Goal: Task Accomplishment & Management: Manage account settings

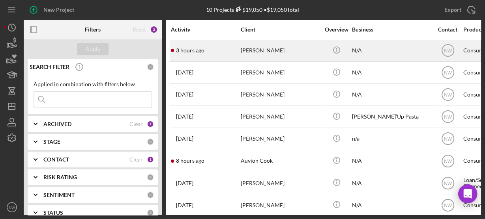
click at [243, 49] on div "[PERSON_NAME]" at bounding box center [280, 50] width 79 height 21
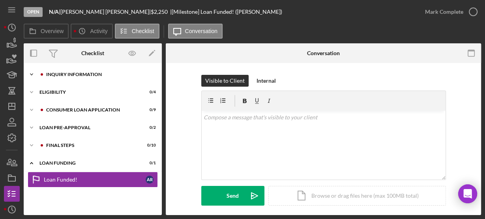
click at [34, 75] on icon "Icon/Expander" at bounding box center [32, 75] width 16 height 16
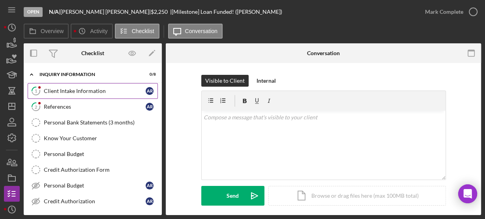
click at [43, 88] on icon "1" at bounding box center [36, 91] width 20 height 20
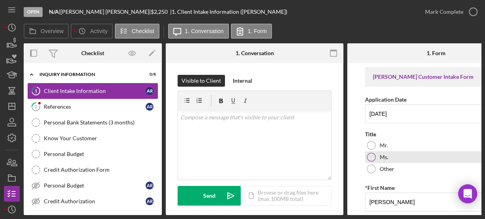
click at [369, 155] on div at bounding box center [371, 157] width 9 height 9
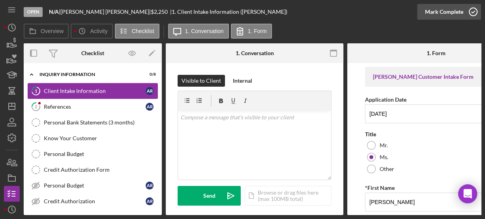
click at [469, 14] on icon "button" at bounding box center [473, 12] width 20 height 20
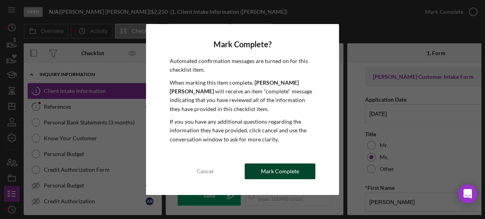
click at [297, 174] on div "Mark Complete" at bounding box center [280, 172] width 38 height 16
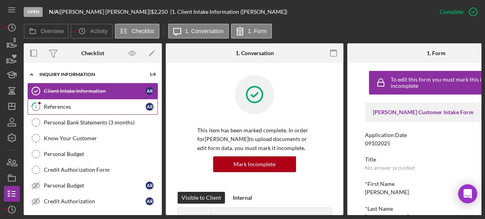
click at [62, 108] on div "References" at bounding box center [95, 107] width 102 height 6
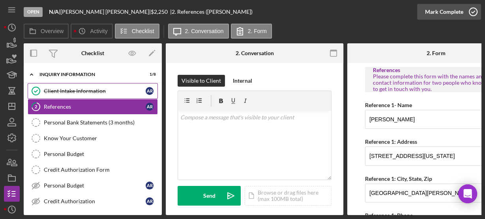
click at [465, 15] on icon "button" at bounding box center [473, 12] width 20 height 20
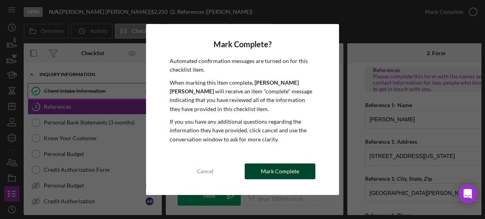
click at [294, 170] on div "Mark Complete" at bounding box center [280, 172] width 38 height 16
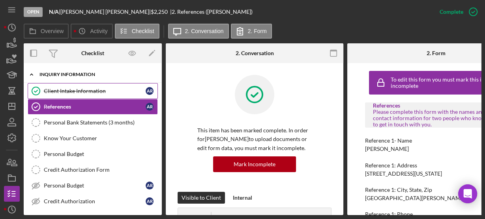
click at [34, 73] on icon "Icon/Expander" at bounding box center [32, 75] width 16 height 16
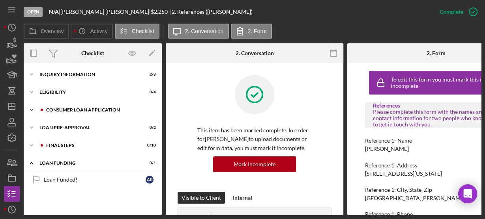
click at [33, 109] on icon "Icon/Expander" at bounding box center [32, 110] width 16 height 16
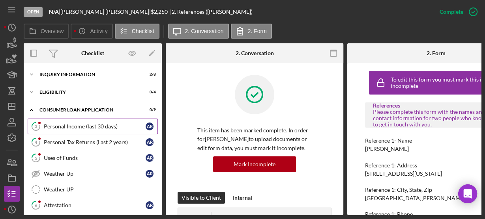
click at [43, 119] on icon "3" at bounding box center [36, 127] width 20 height 20
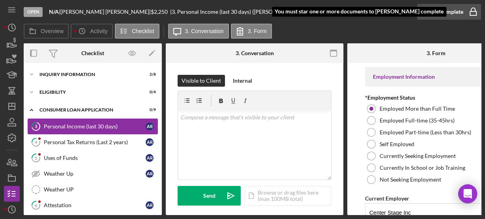
click at [471, 11] on icon "button" at bounding box center [473, 12] width 20 height 20
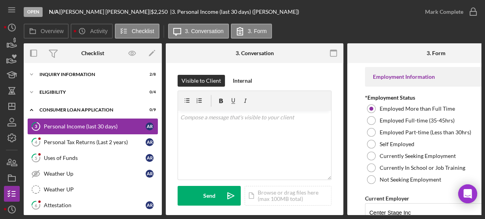
click at [375, 26] on div "Overview Icon/History Activity Checklist Icon/Message 3. Conversation 3. Form" at bounding box center [252, 32] width 457 height 16
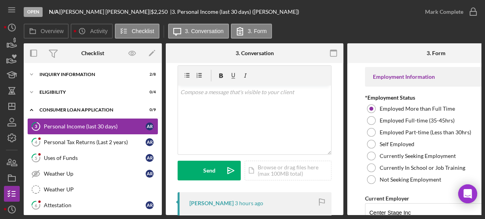
scroll to position [151, 0]
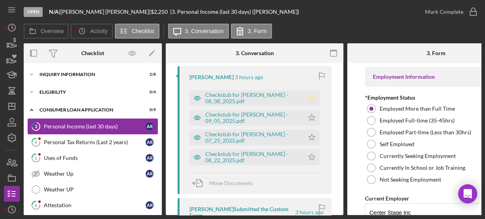
click at [306, 99] on icon "Icon/Star" at bounding box center [312, 98] width 16 height 16
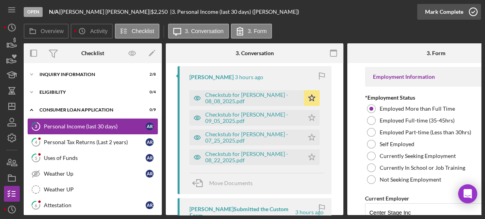
click at [468, 12] on icon "button" at bounding box center [473, 12] width 20 height 20
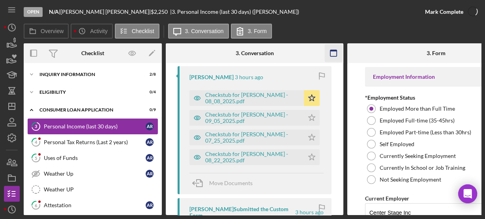
scroll to position [268, 0]
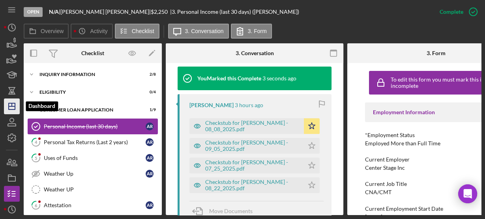
click at [9, 106] on line "button" at bounding box center [12, 106] width 6 height 0
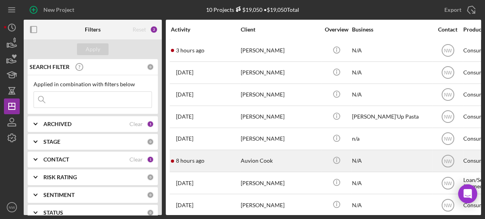
click at [240, 159] on td "Auvion Cook" at bounding box center [280, 161] width 81 height 22
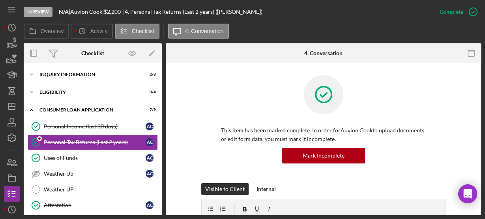
scroll to position [2, 0]
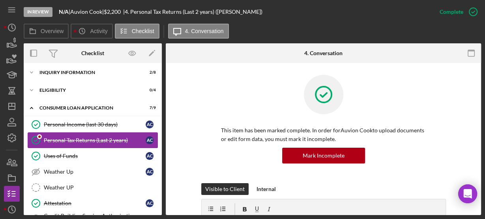
click at [60, 140] on div "Personal Tax Returns (Last 2 years)" at bounding box center [95, 140] width 102 height 6
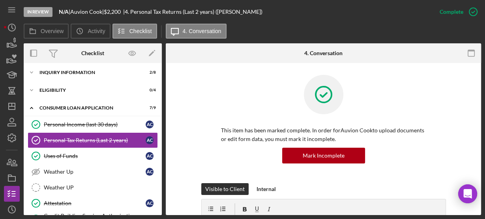
click at [185, 153] on div "This item has been marked complete. In order for Auvion Cook to upload document…" at bounding box center [322, 129] width 291 height 108
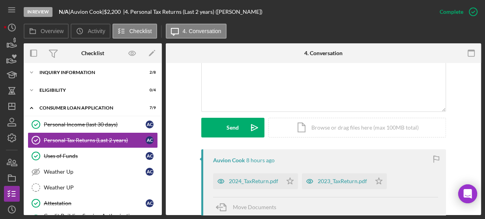
scroll to position [189, 0]
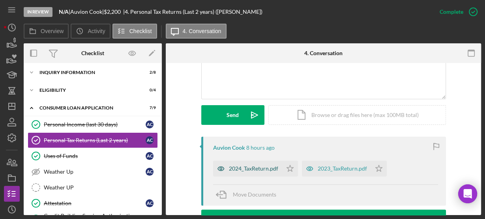
click at [238, 170] on div "2024_TaxReturn.pdf" at bounding box center [253, 169] width 49 height 6
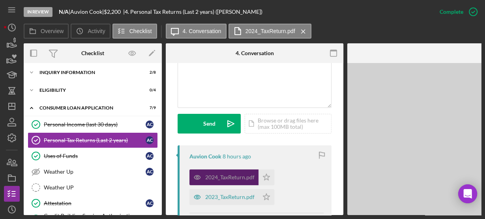
scroll to position [198, 0]
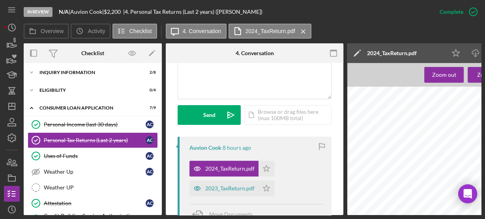
click at [159, 210] on div "Personal Income (last 30 days) Personal Income (last 30 days) A C Personal Tax …" at bounding box center [93, 190] width 138 height 146
drag, startPoint x: 159, startPoint y: 210, endPoint x: 158, endPoint y: 203, distance: 6.8
click at [158, 203] on div "Personal Income (last 30 days) Personal Income (last 30 days) A C Personal Tax …" at bounding box center [93, 190] width 138 height 146
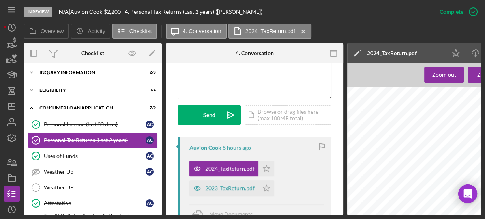
click at [158, 203] on div "Personal Income (last 30 days) Personal Income (last 30 days) A C Personal Tax …" at bounding box center [93, 190] width 138 height 146
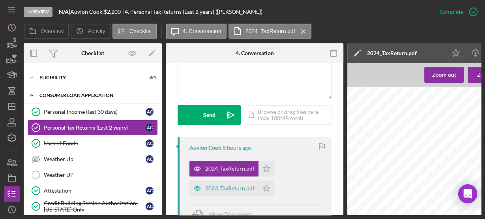
click at [34, 97] on icon "Icon/Expander" at bounding box center [32, 96] width 16 height 16
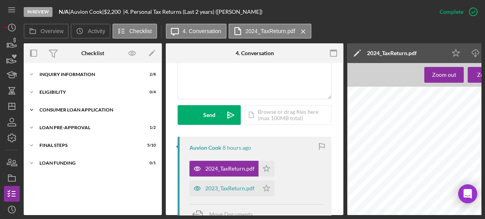
scroll to position [0, 0]
click at [34, 129] on icon "Icon/Expander" at bounding box center [32, 128] width 16 height 16
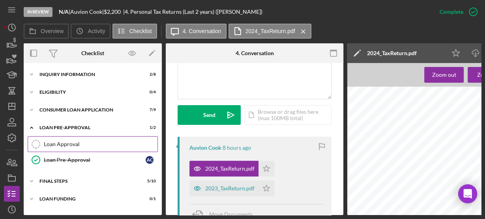
click at [50, 141] on div "Loan Approval" at bounding box center [101, 144] width 114 height 6
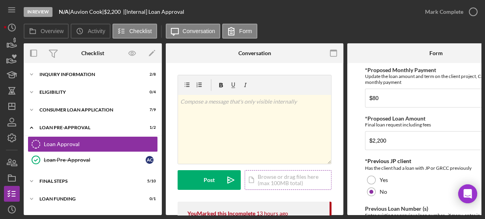
click at [261, 177] on div "Icon/Document Browse or drag files here (max 100MB total) Tap to choose files o…" at bounding box center [288, 180] width 87 height 20
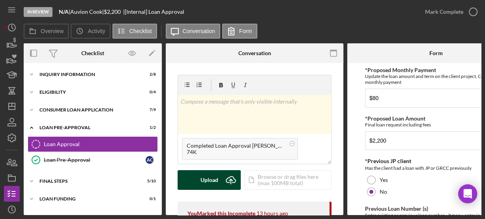
click at [209, 180] on div "Upload" at bounding box center [209, 180] width 18 height 20
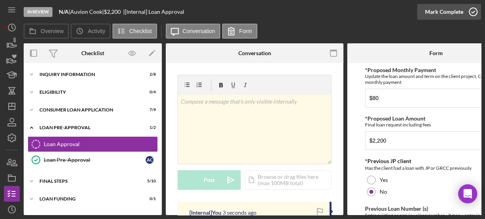
click at [470, 14] on icon "button" at bounding box center [473, 12] width 20 height 20
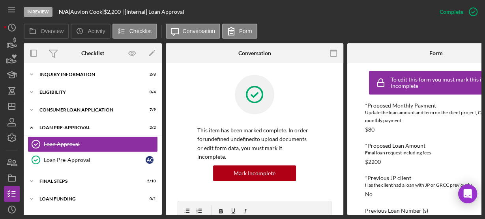
click at [282, 100] on div at bounding box center [254, 100] width 114 height 51
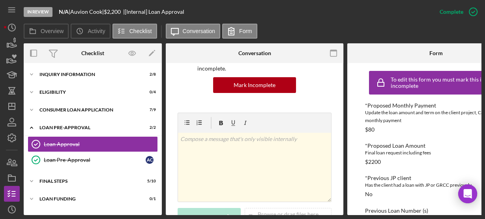
scroll to position [227, 0]
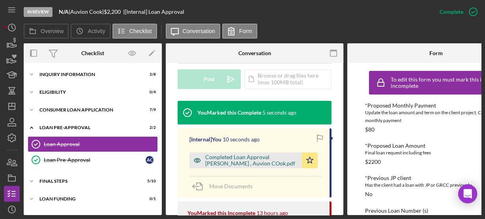
click at [232, 154] on div "Completed Loan Approval [PERSON_NAME] , Auvion COok.pdf" at bounding box center [251, 160] width 93 height 13
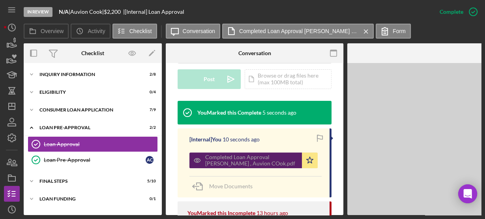
click at [232, 154] on div "Completed Loan Approval [PERSON_NAME] , Auvion COok.pdf" at bounding box center [251, 160] width 93 height 13
